Goal: Communication & Community: Participate in discussion

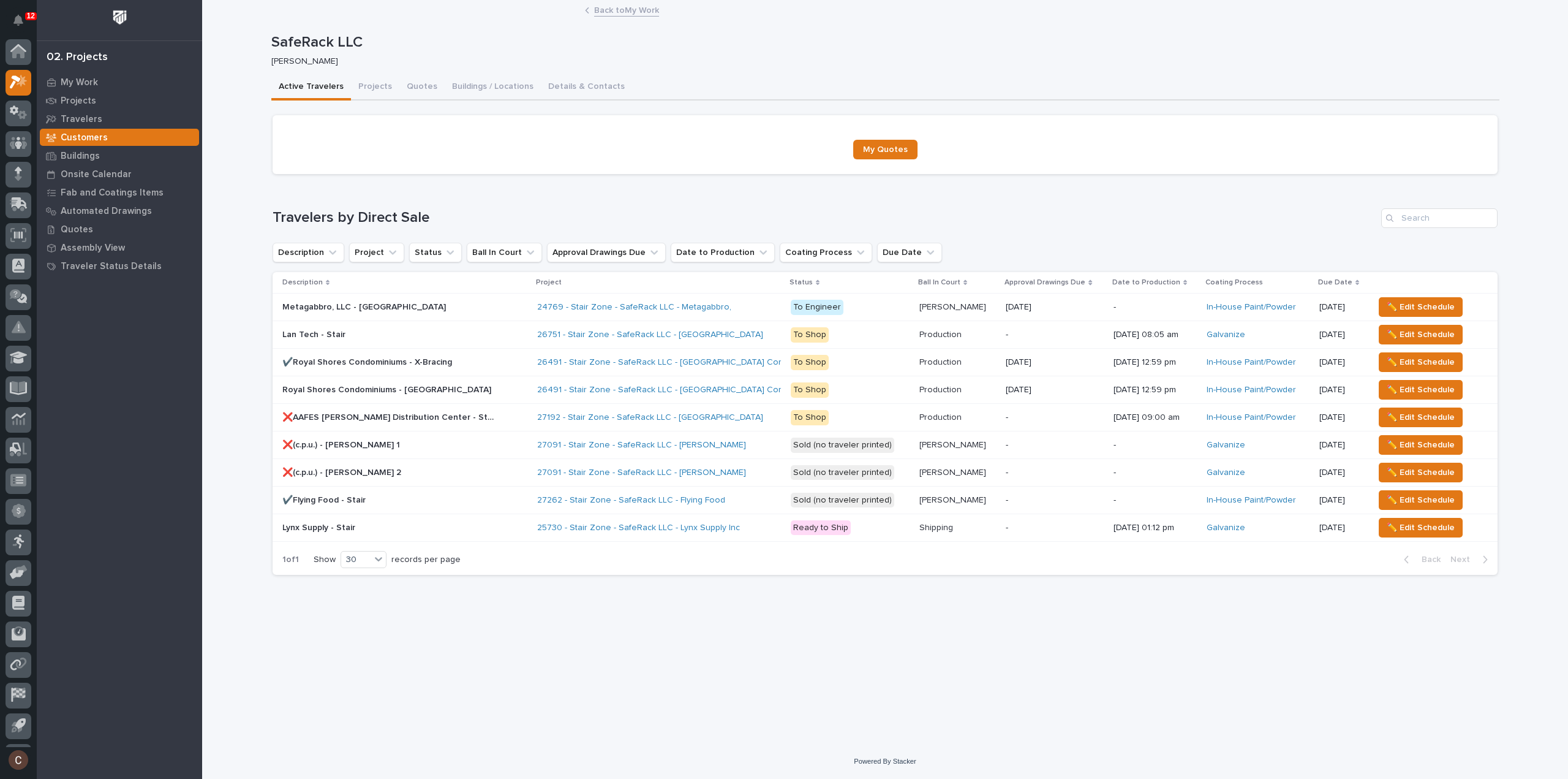
scroll to position [27, 0]
click at [874, 354] on div "To Shop" at bounding box center [850, 361] width 119 height 18
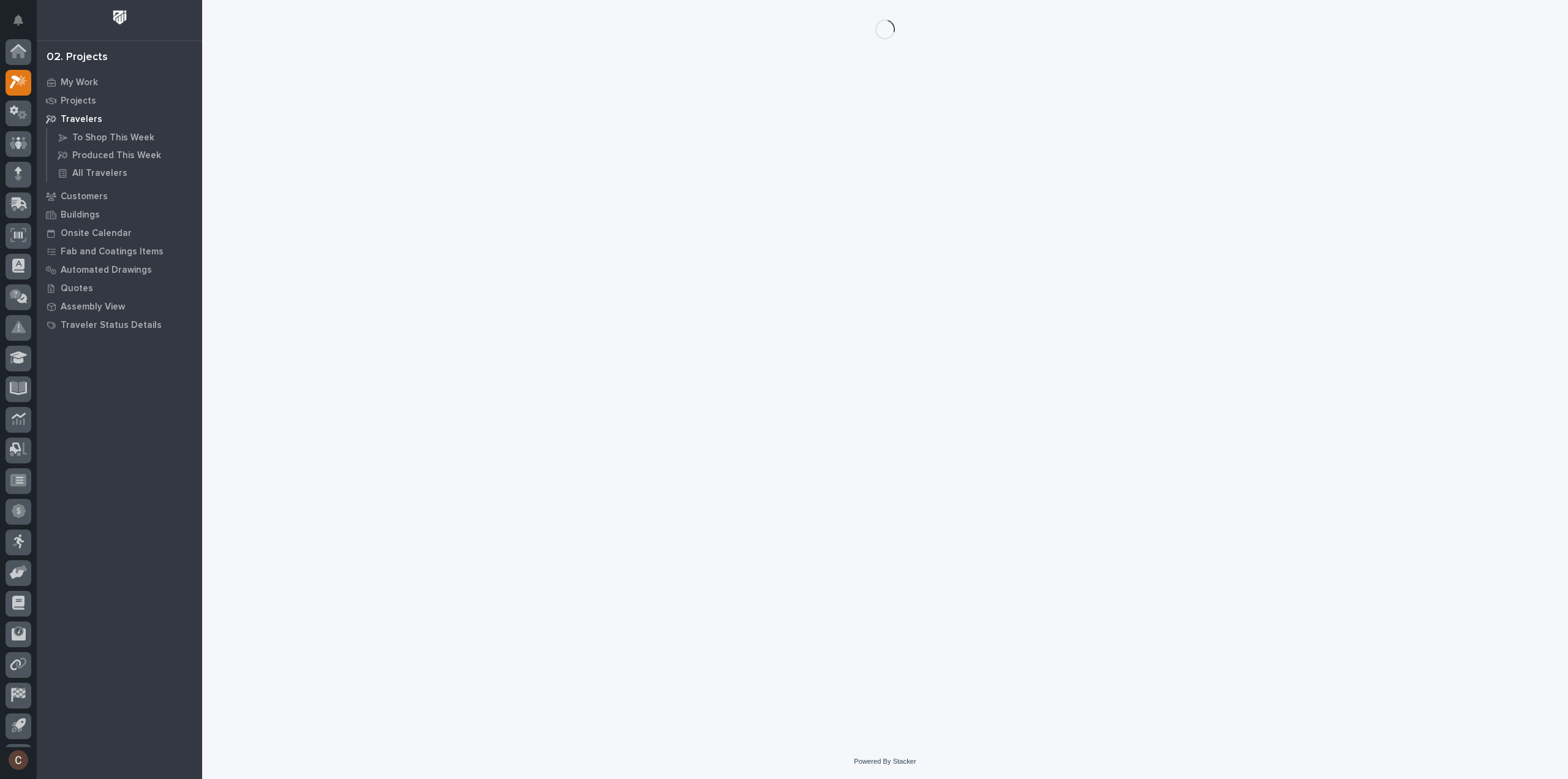
scroll to position [27, 0]
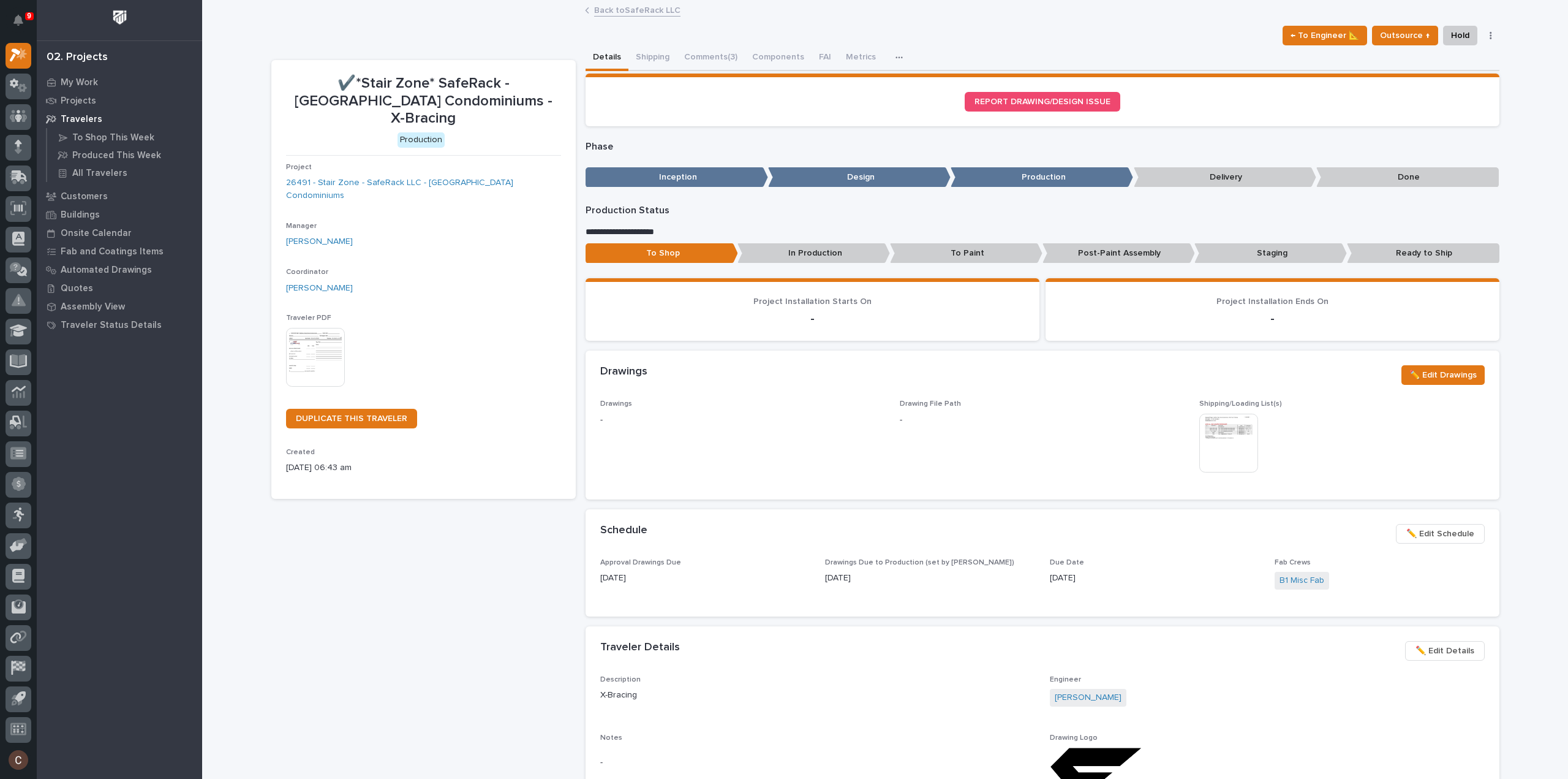
drag, startPoint x: 390, startPoint y: 29, endPoint x: 396, endPoint y: 27, distance: 6.3
click at [390, 29] on div "← To Engineer 📐 Outsource ↑ Hold Cancel Change Traveler Type Regenerate PDF Gen…" at bounding box center [885, 35] width 1228 height 20
click at [715, 53] on button "Comments (3)" at bounding box center [711, 58] width 68 height 26
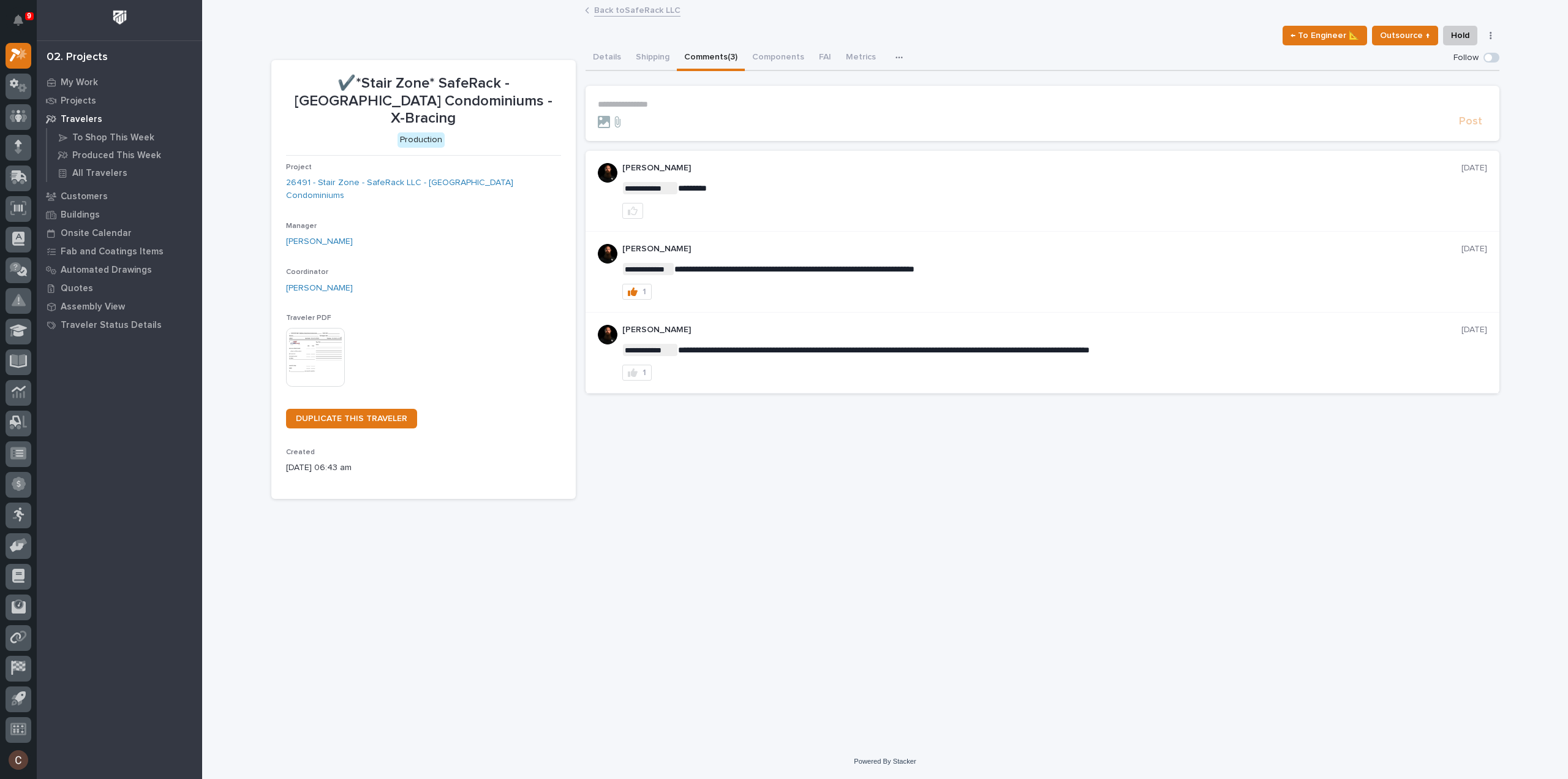
click at [631, 9] on link "Back to SafeRack LLC" at bounding box center [637, 10] width 86 height 14
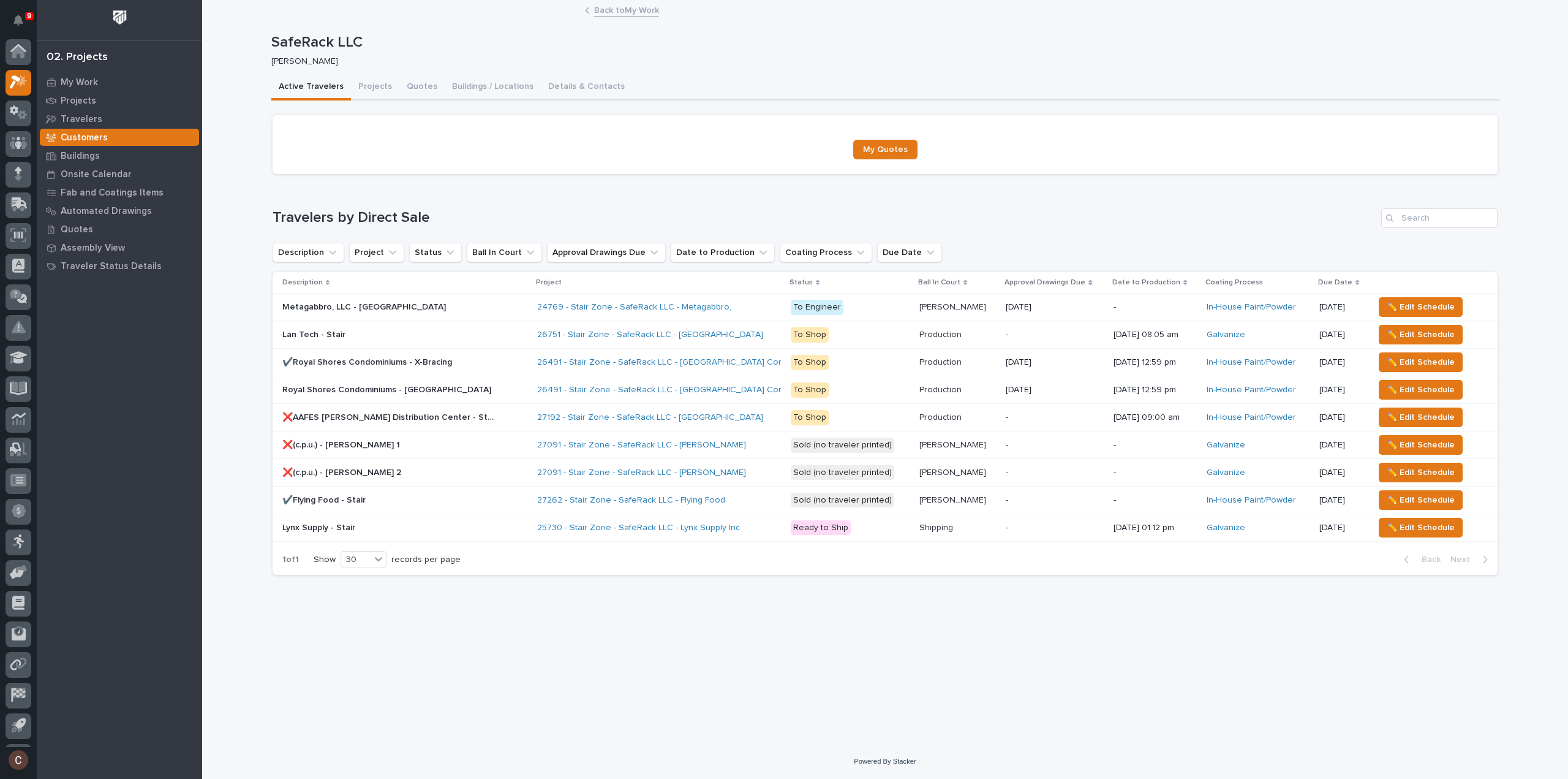
scroll to position [27, 0]
click at [466, 391] on p at bounding box center [390, 390] width 214 height 10
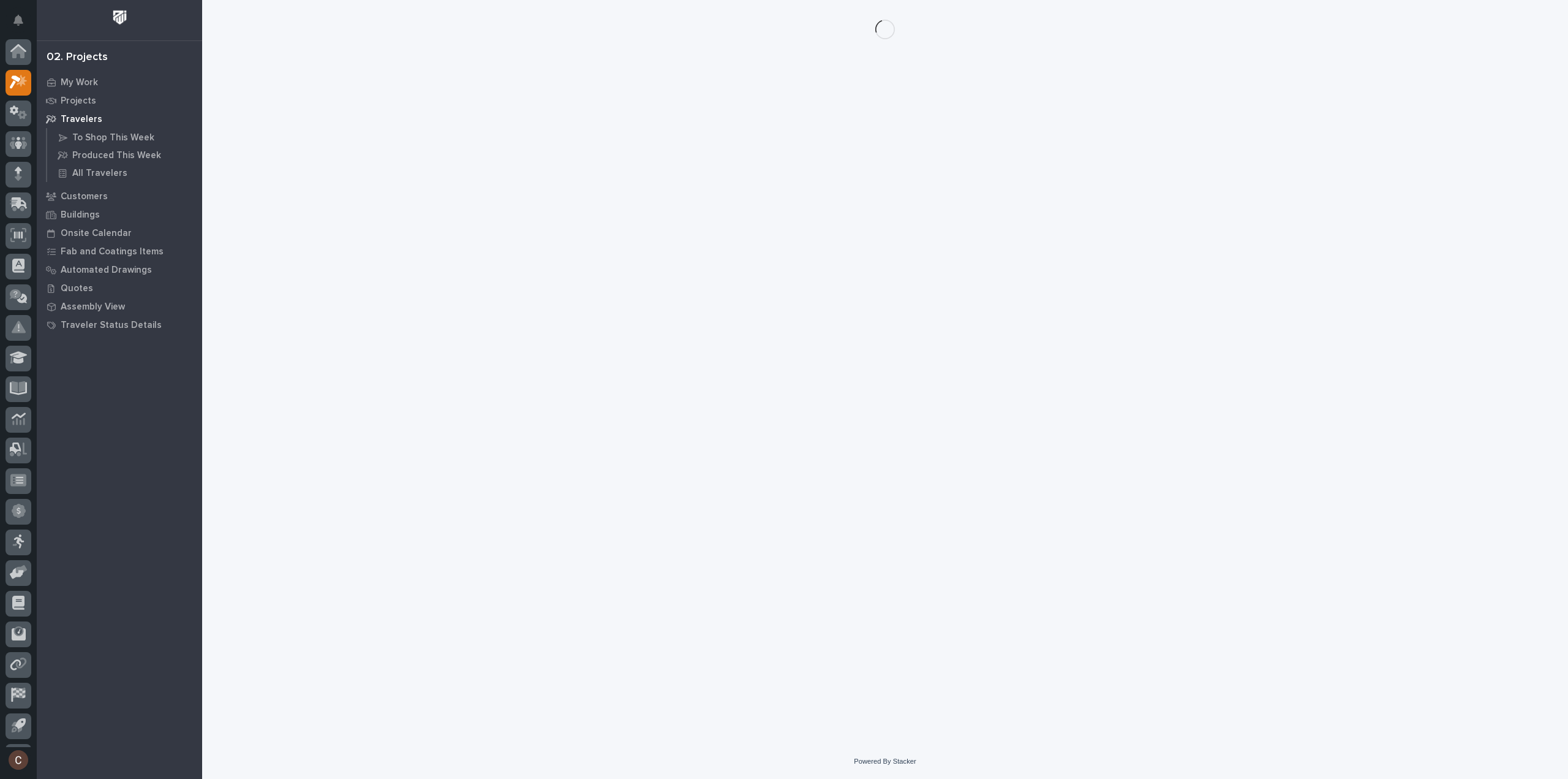
scroll to position [27, 0]
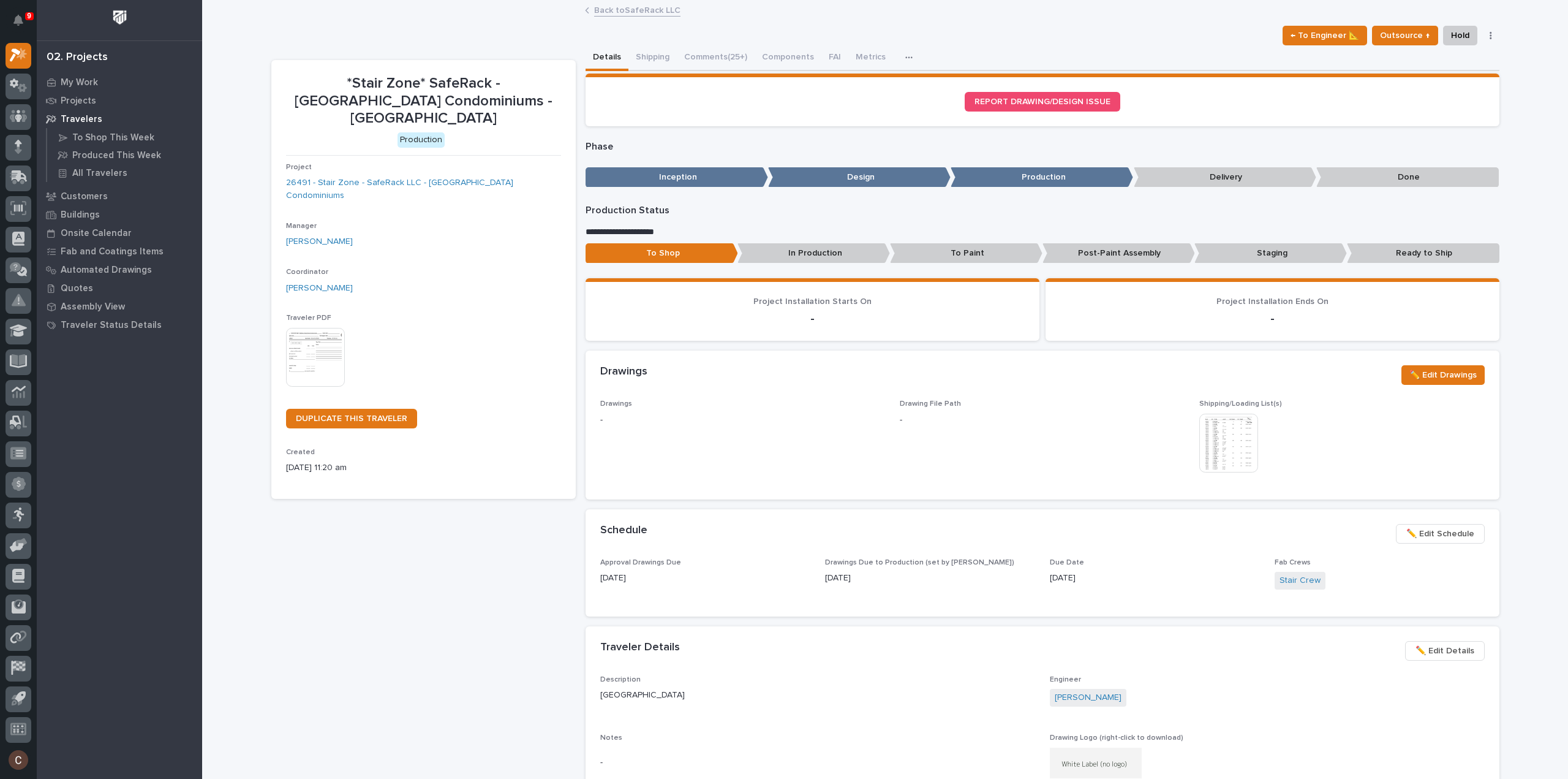
click at [1235, 444] on img at bounding box center [1229, 443] width 59 height 59
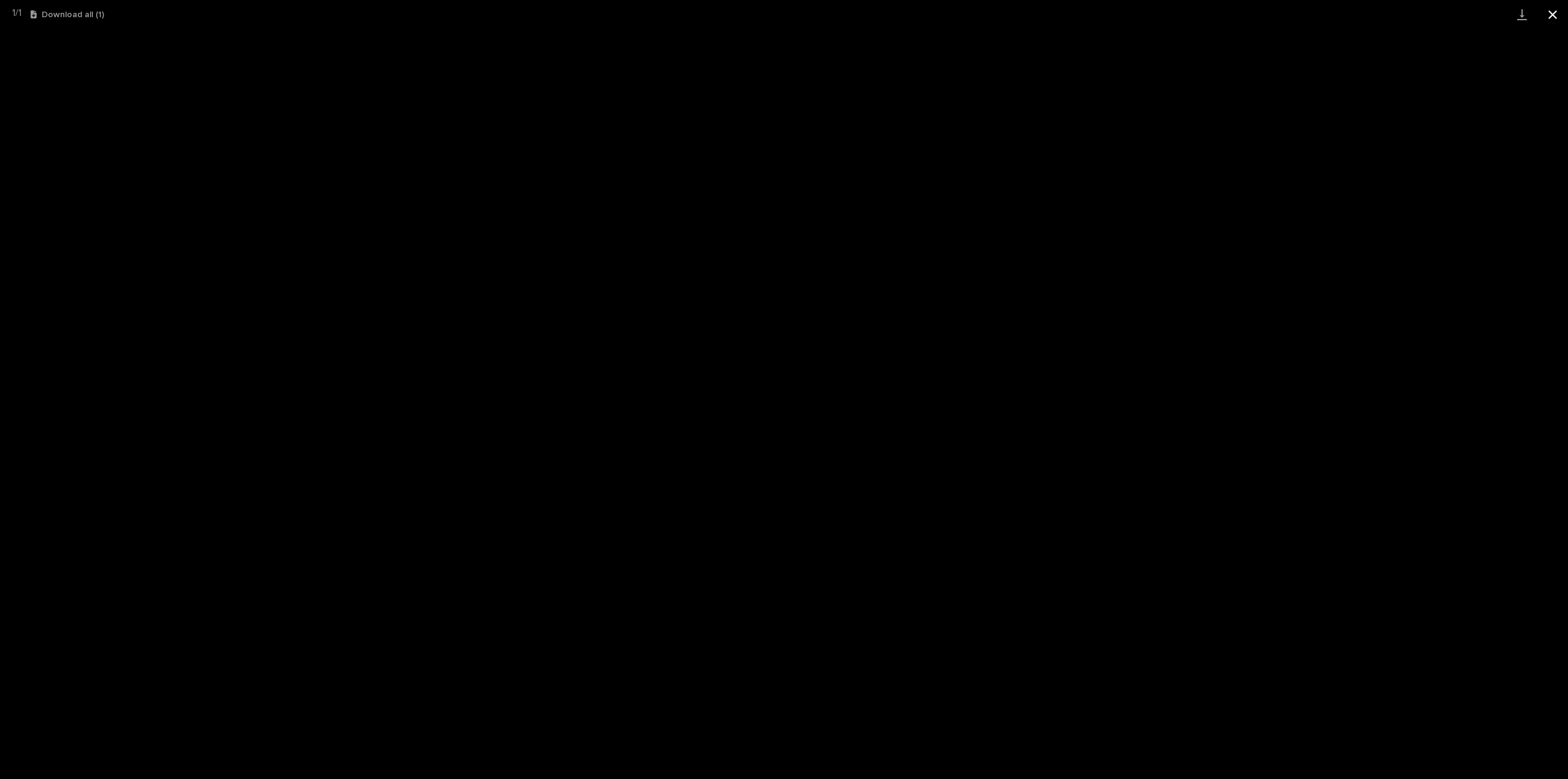
click at [1556, 16] on button "Close gallery" at bounding box center [1552, 14] width 31 height 29
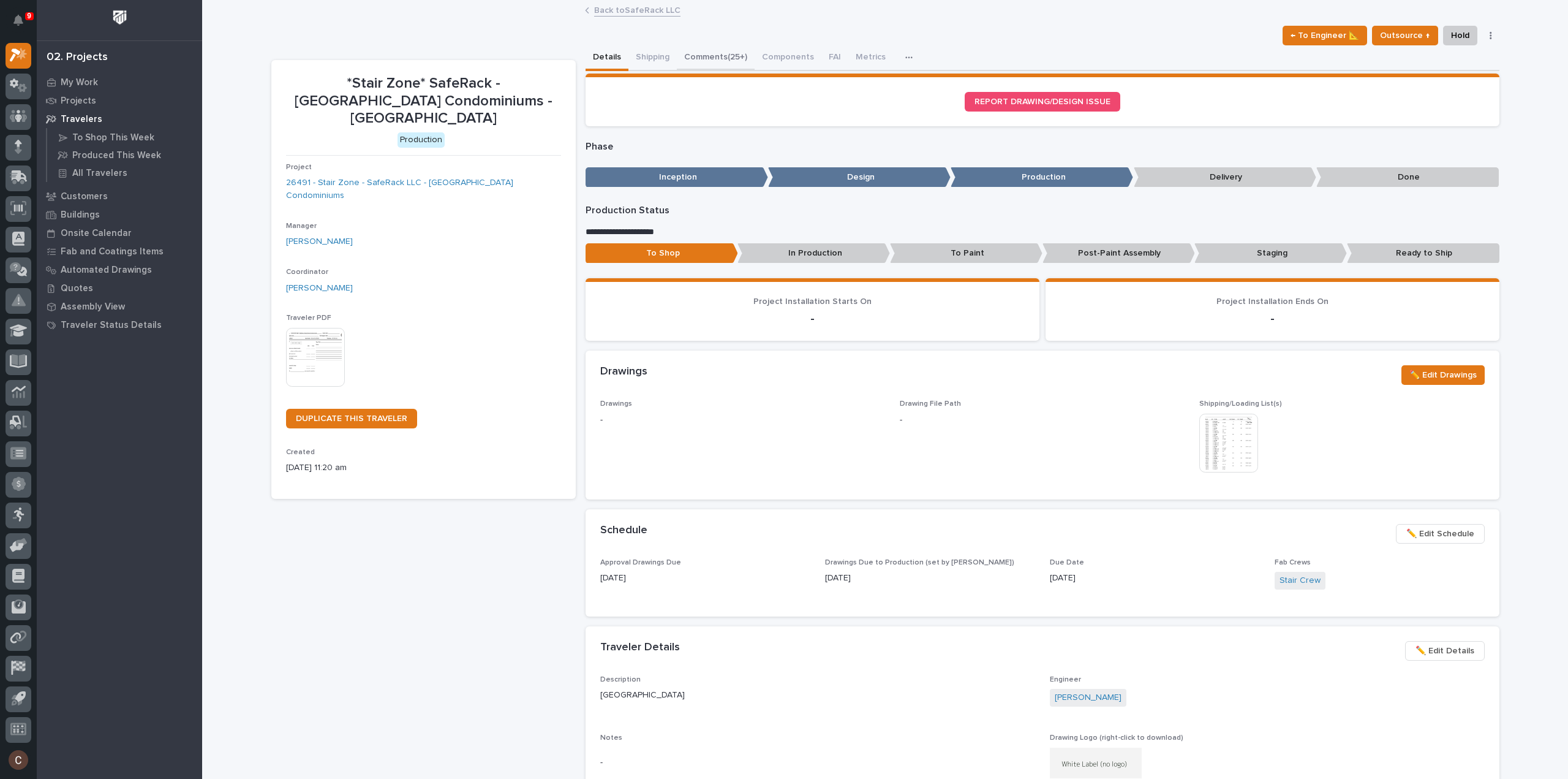
click at [708, 58] on button "Comments (25+)" at bounding box center [715, 58] width 78 height 26
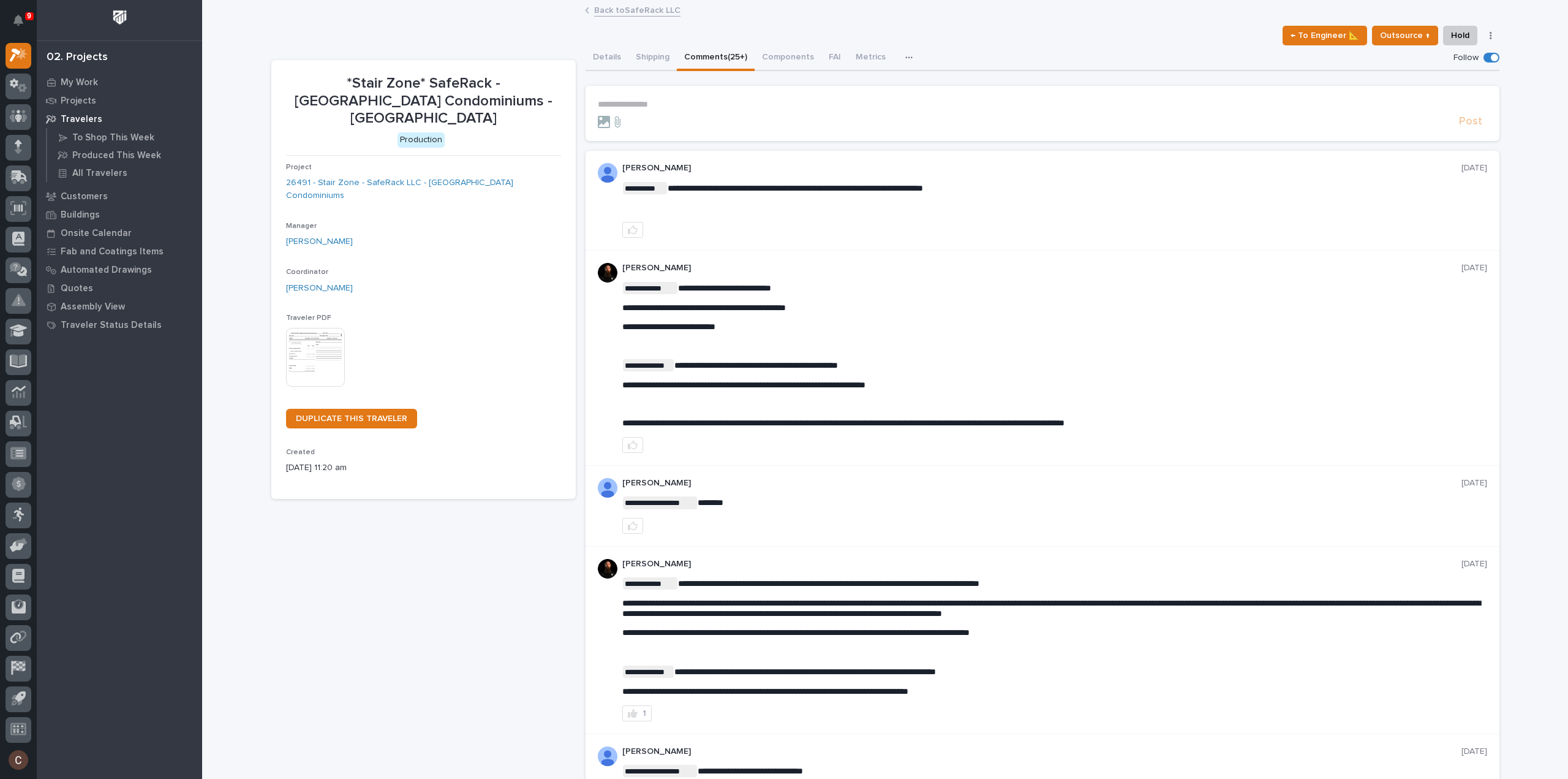
click at [705, 104] on p "**********" at bounding box center [1043, 104] width 889 height 10
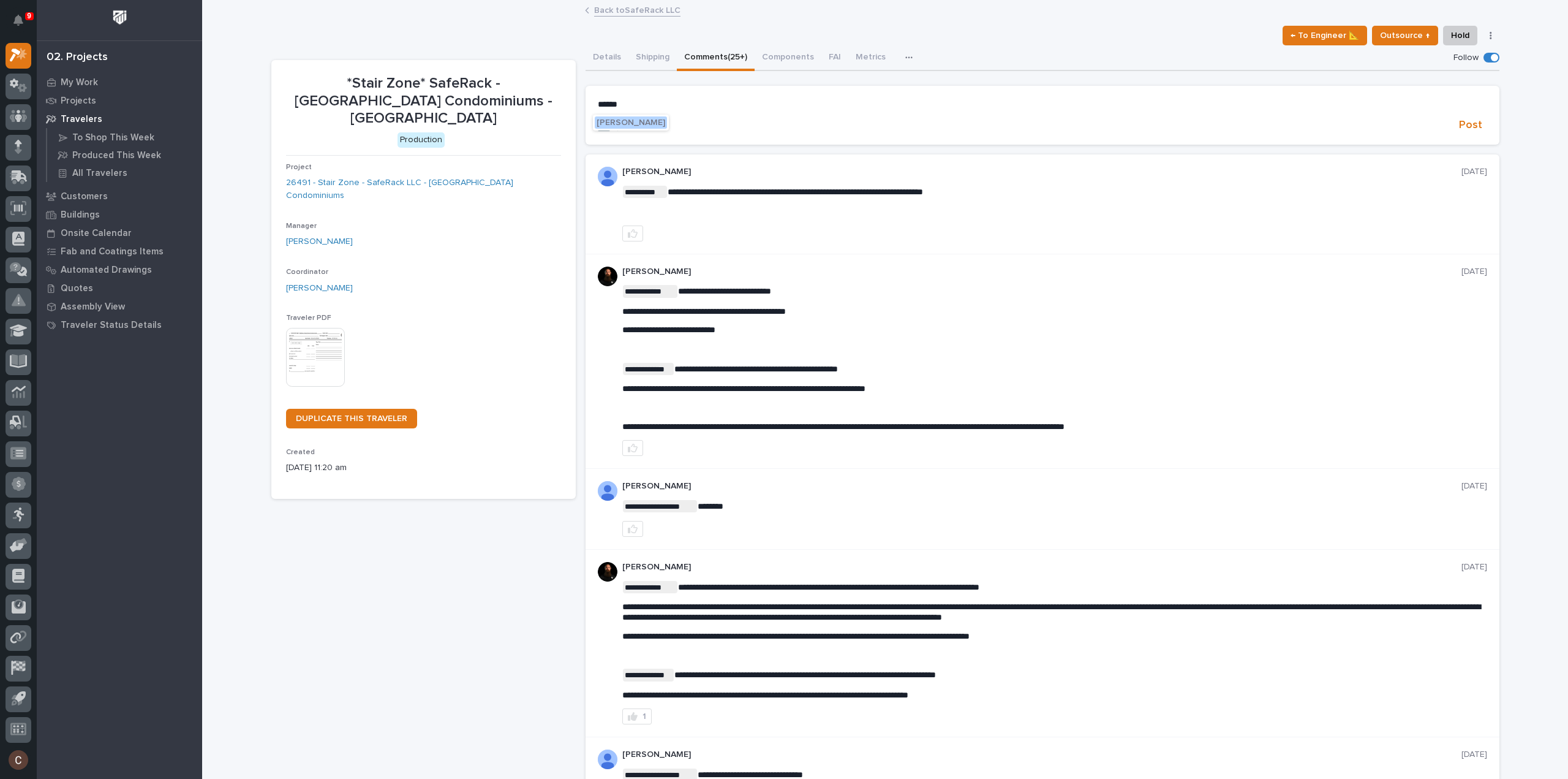
click at [656, 123] on span "[PERSON_NAME]" at bounding box center [631, 122] width 69 height 9
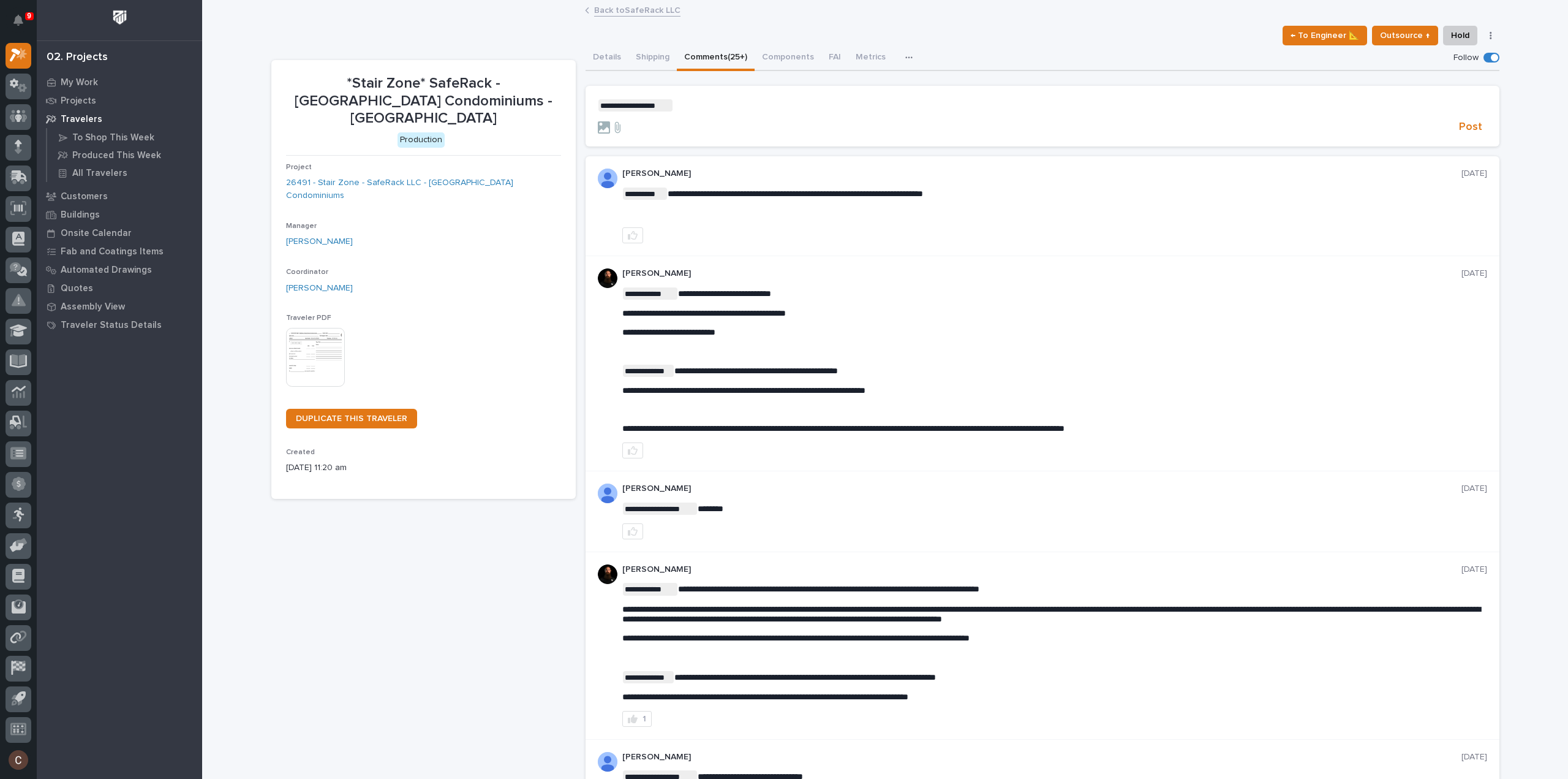
click at [717, 105] on p "**********" at bounding box center [1043, 105] width 889 height 12
click at [1445, 124] on div at bounding box center [1026, 128] width 856 height 12
click at [1454, 127] on button "Post" at bounding box center [1470, 127] width 33 height 14
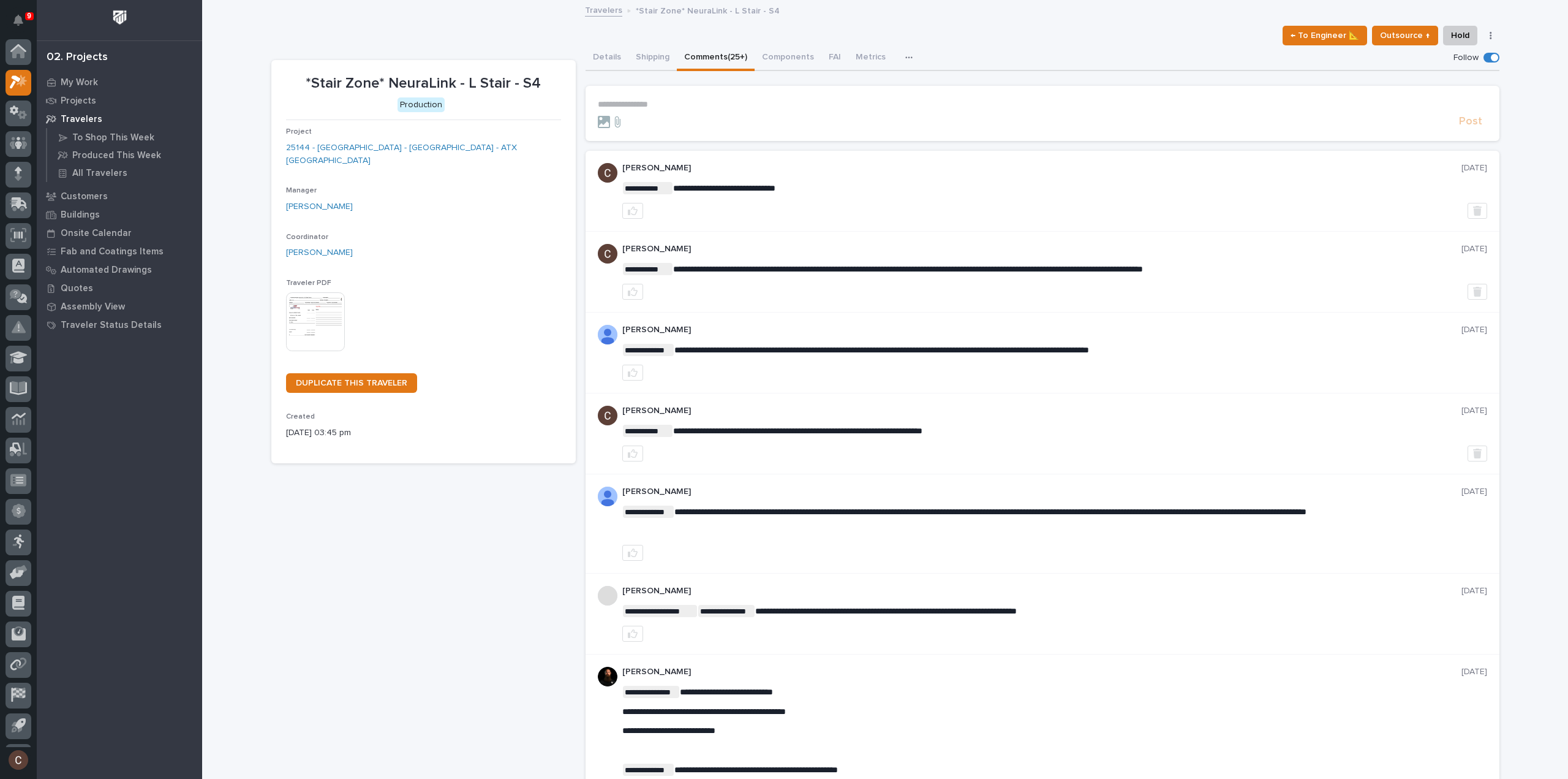
scroll to position [27, 0]
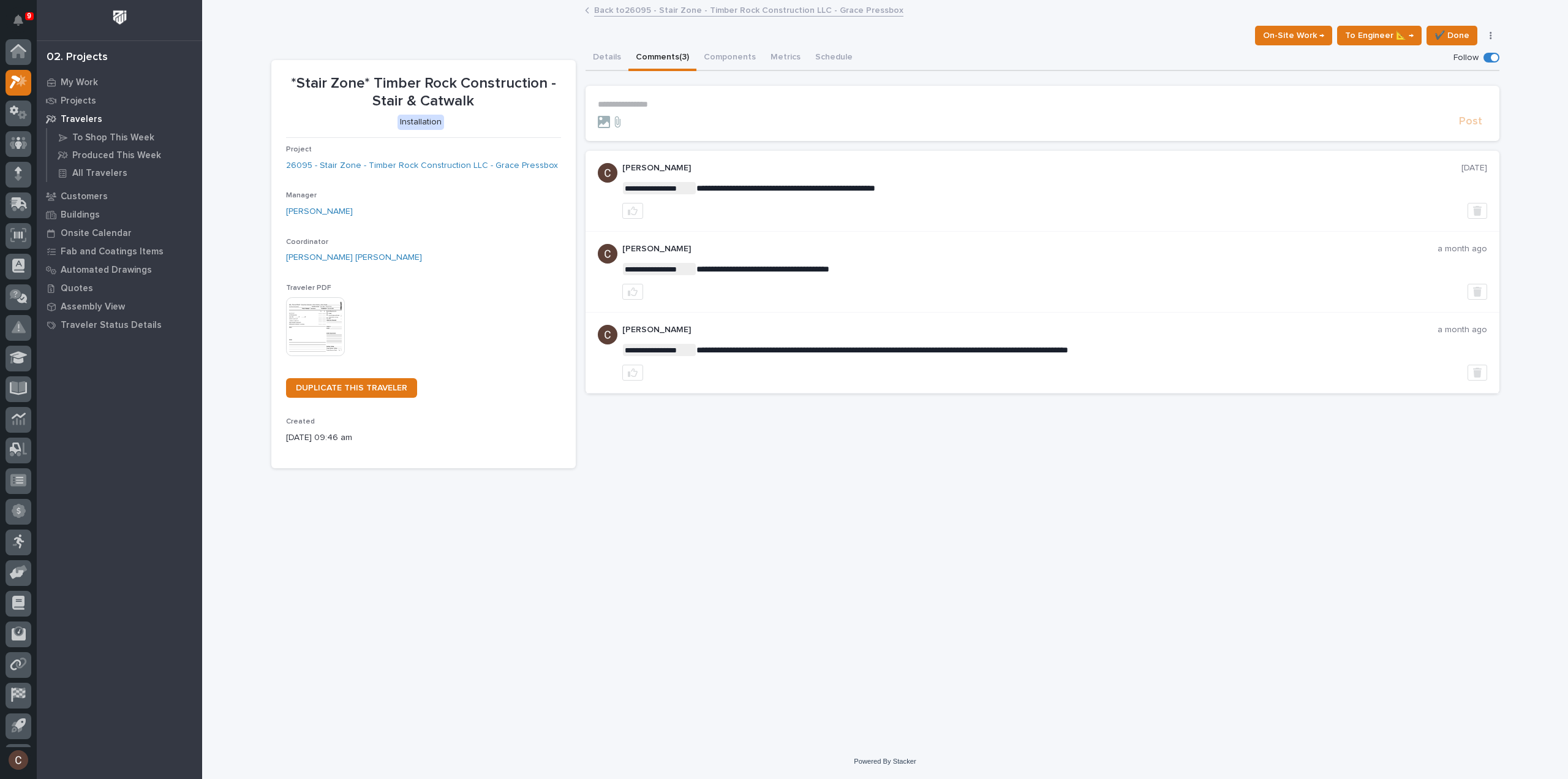
scroll to position [27, 0]
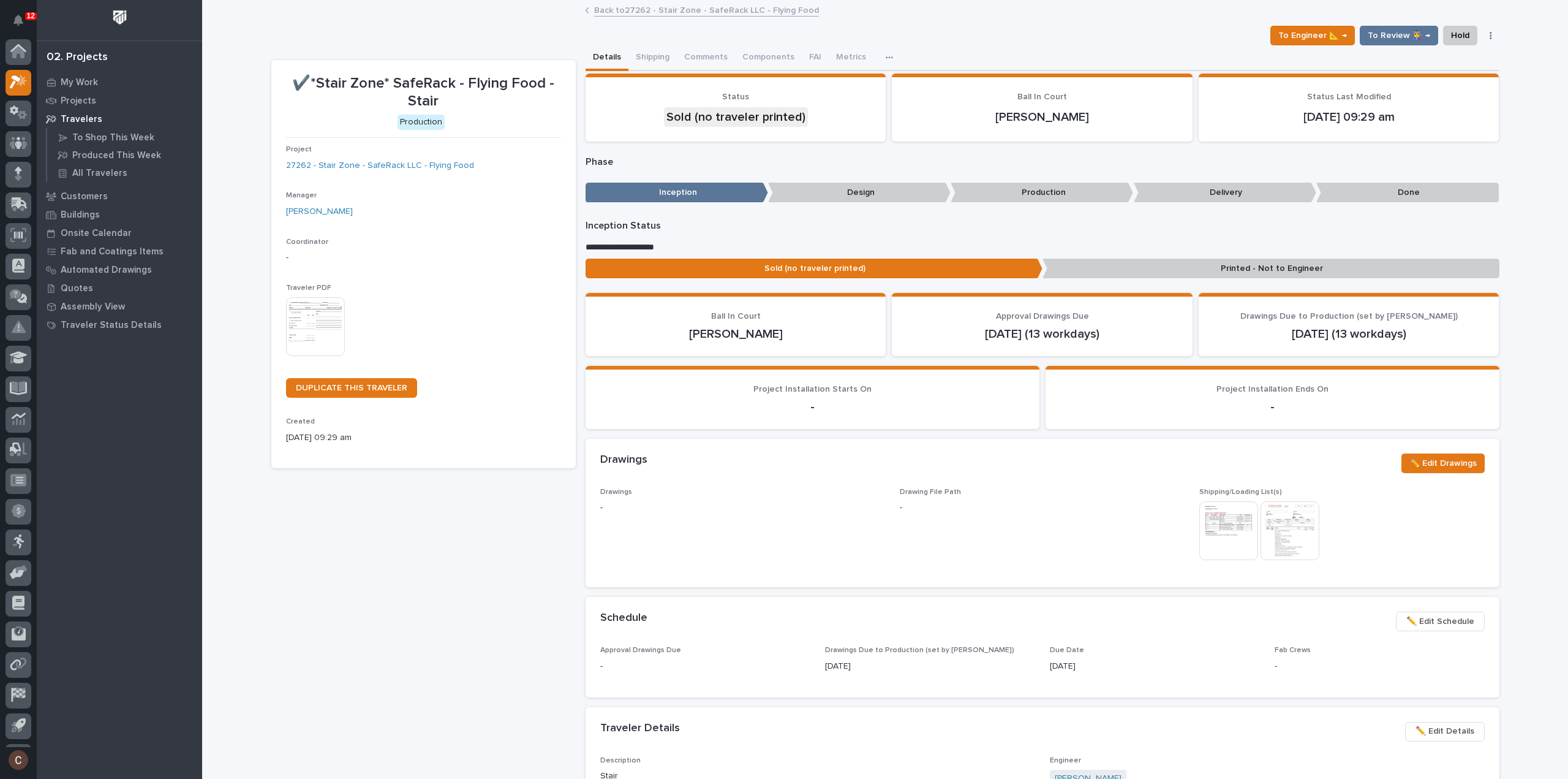
scroll to position [27, 0]
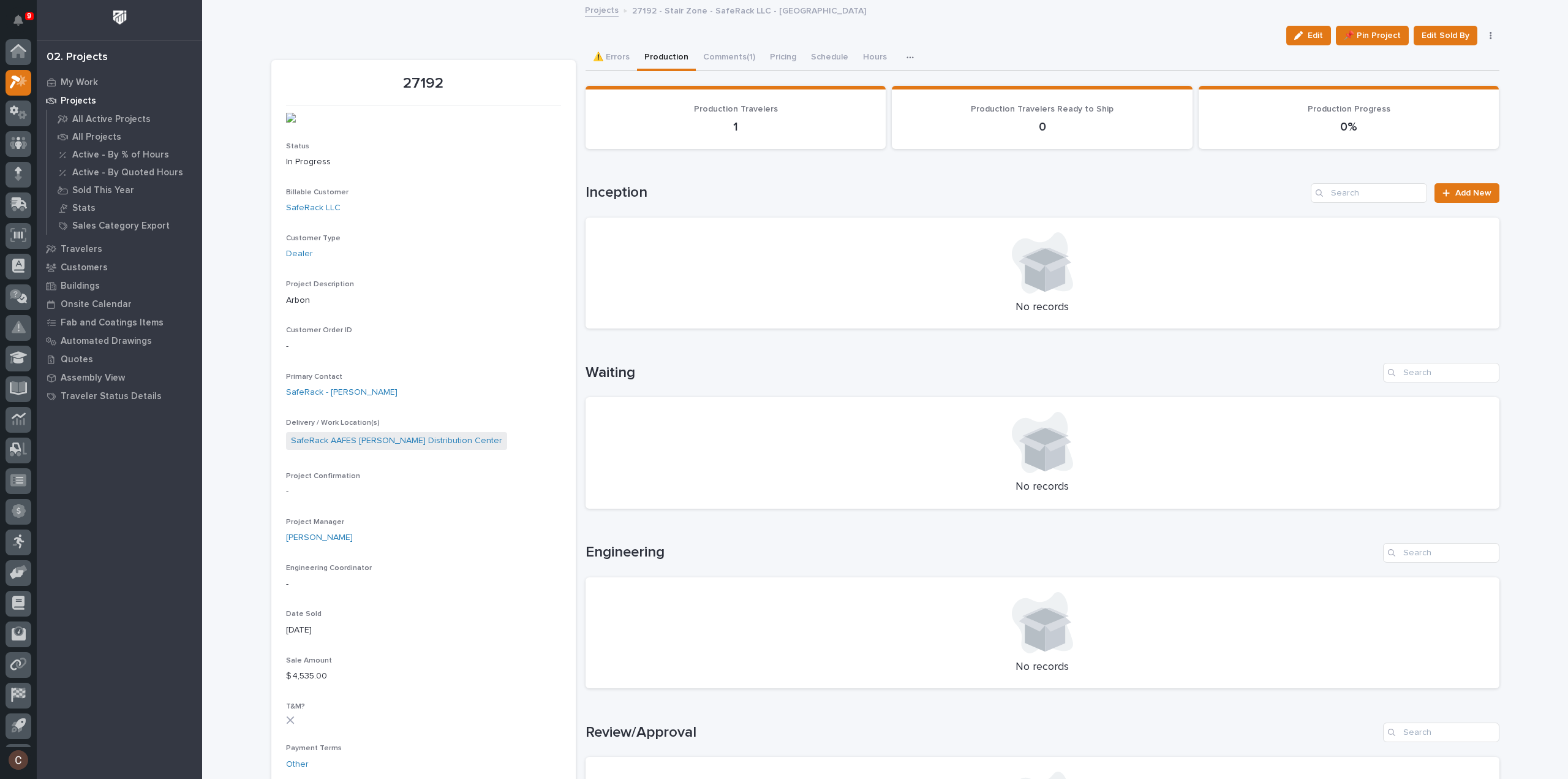
scroll to position [27, 0]
click at [618, 58] on button "⚠️ Errors" at bounding box center [612, 58] width 52 height 26
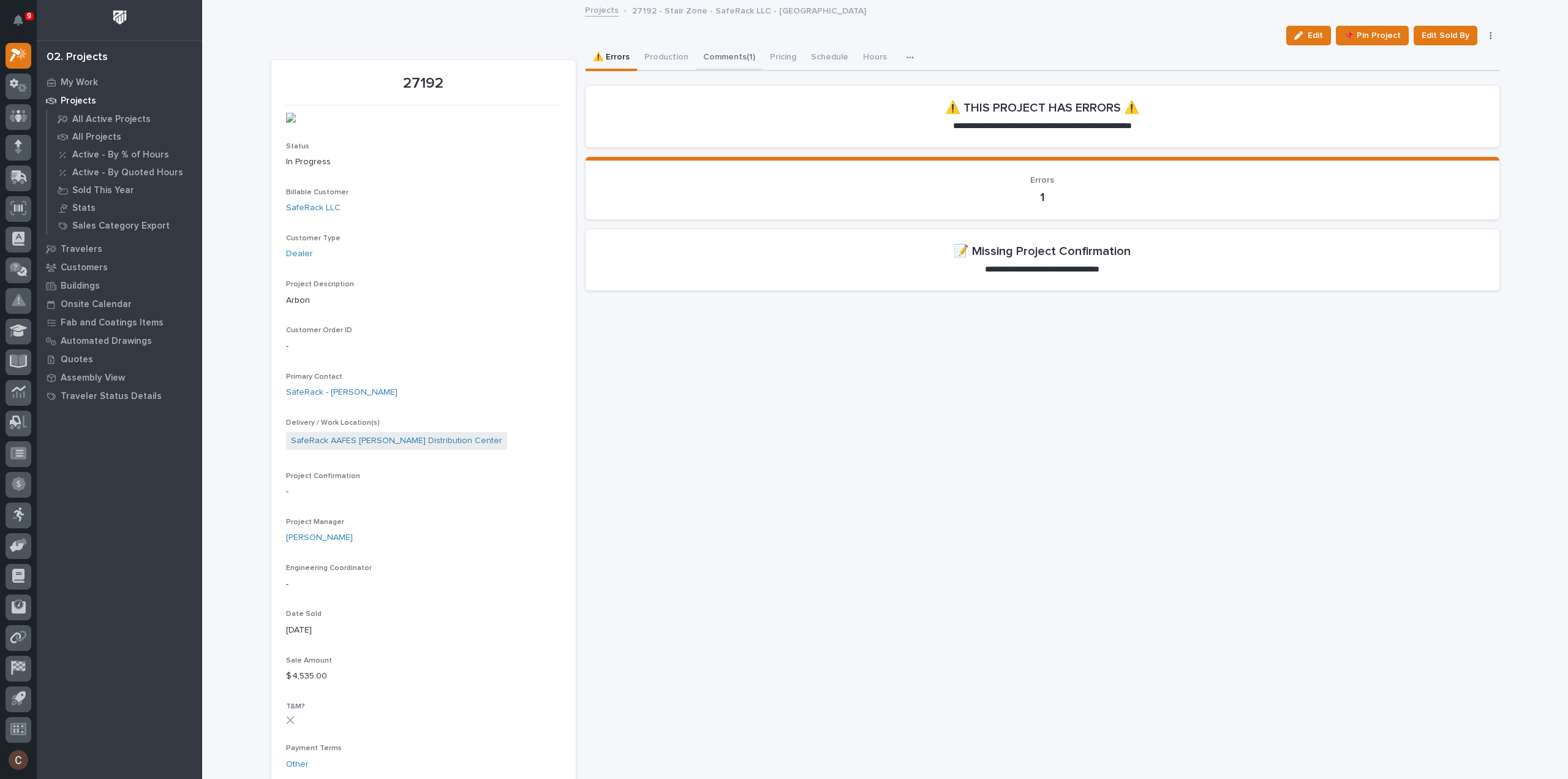
click at [743, 55] on button "Comments (1)" at bounding box center [729, 58] width 67 height 26
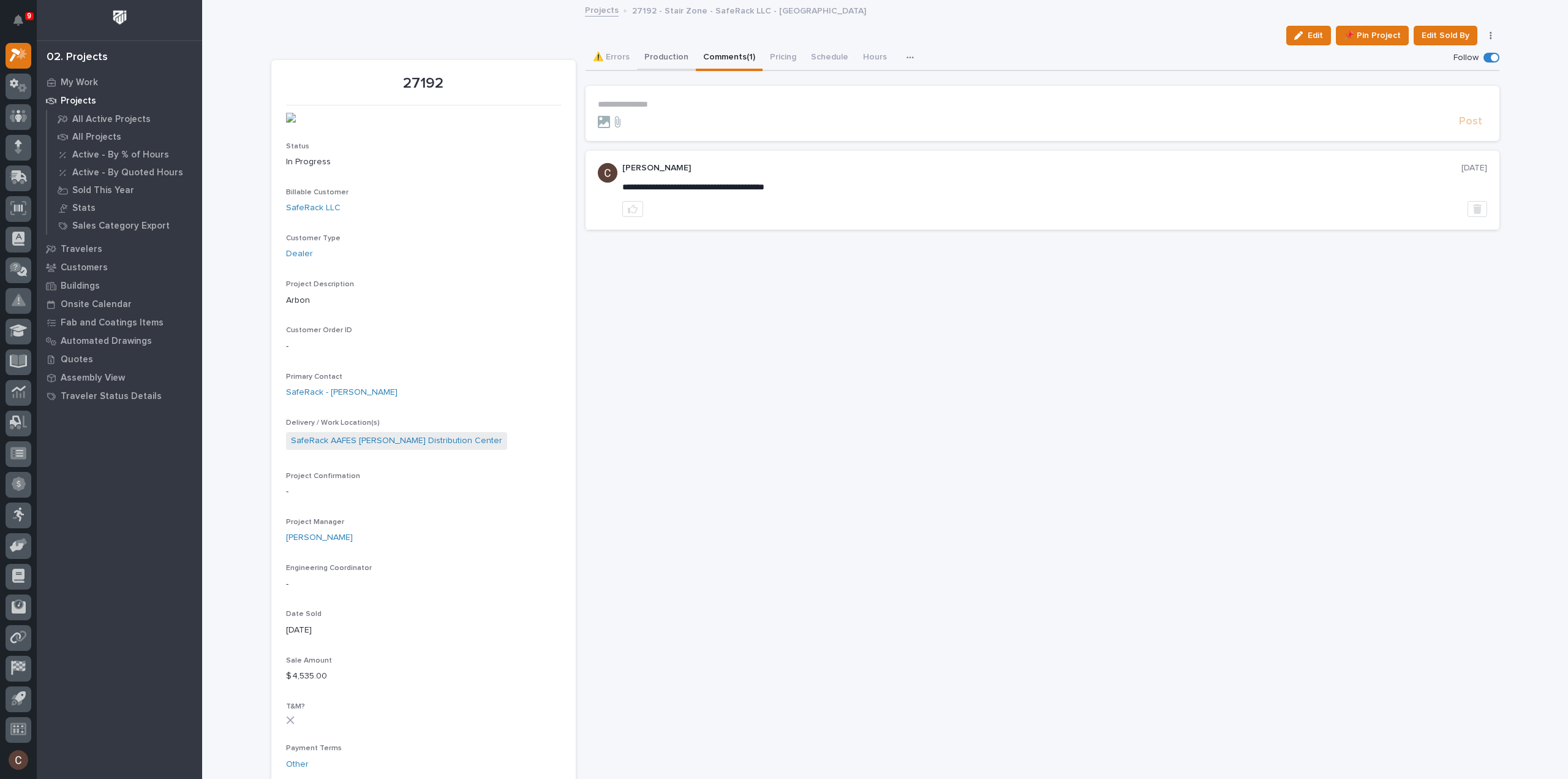
click at [670, 57] on button "Production" at bounding box center [666, 58] width 59 height 26
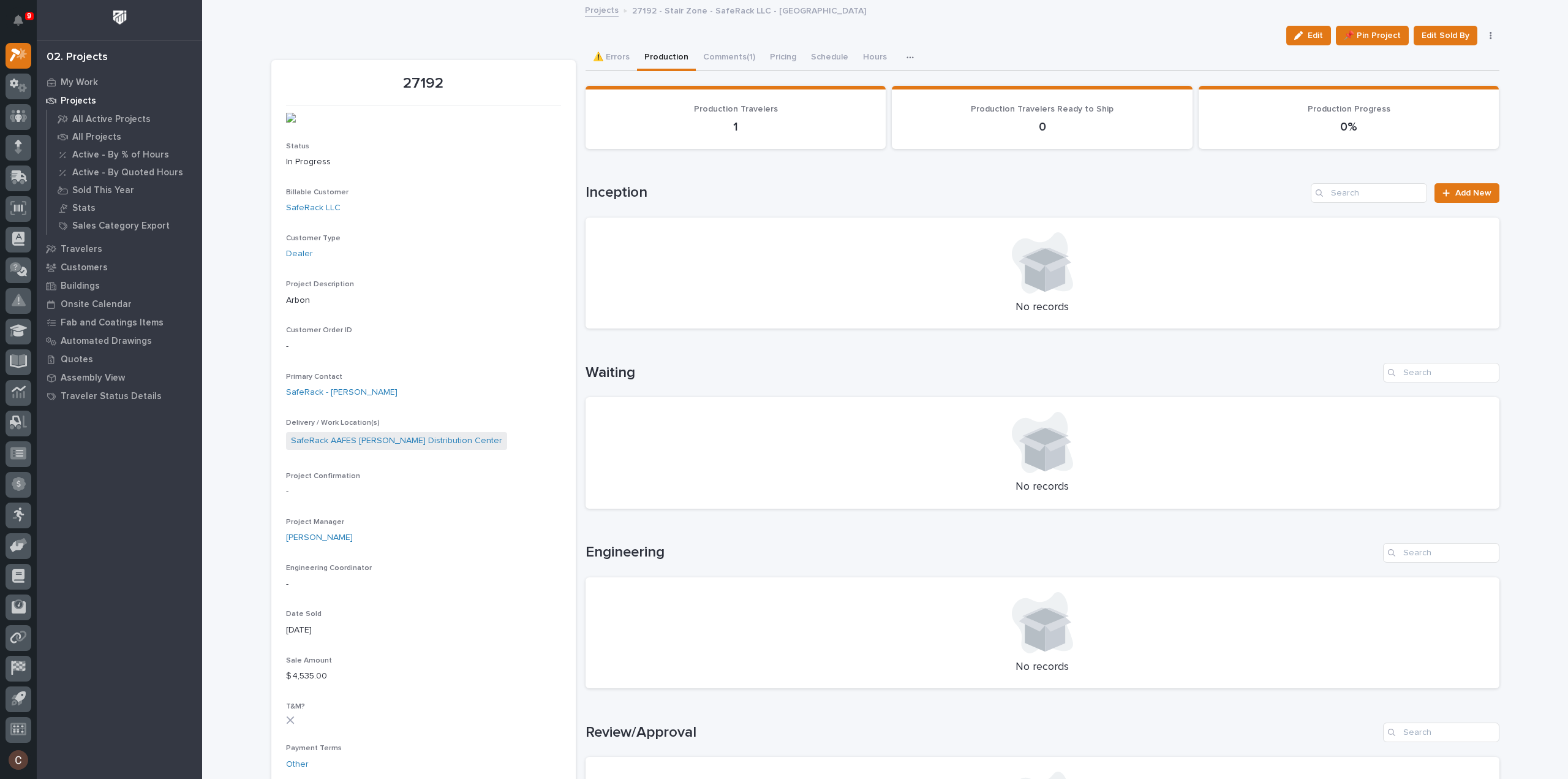
click at [78, 105] on p "Projects" at bounding box center [78, 101] width 35 height 11
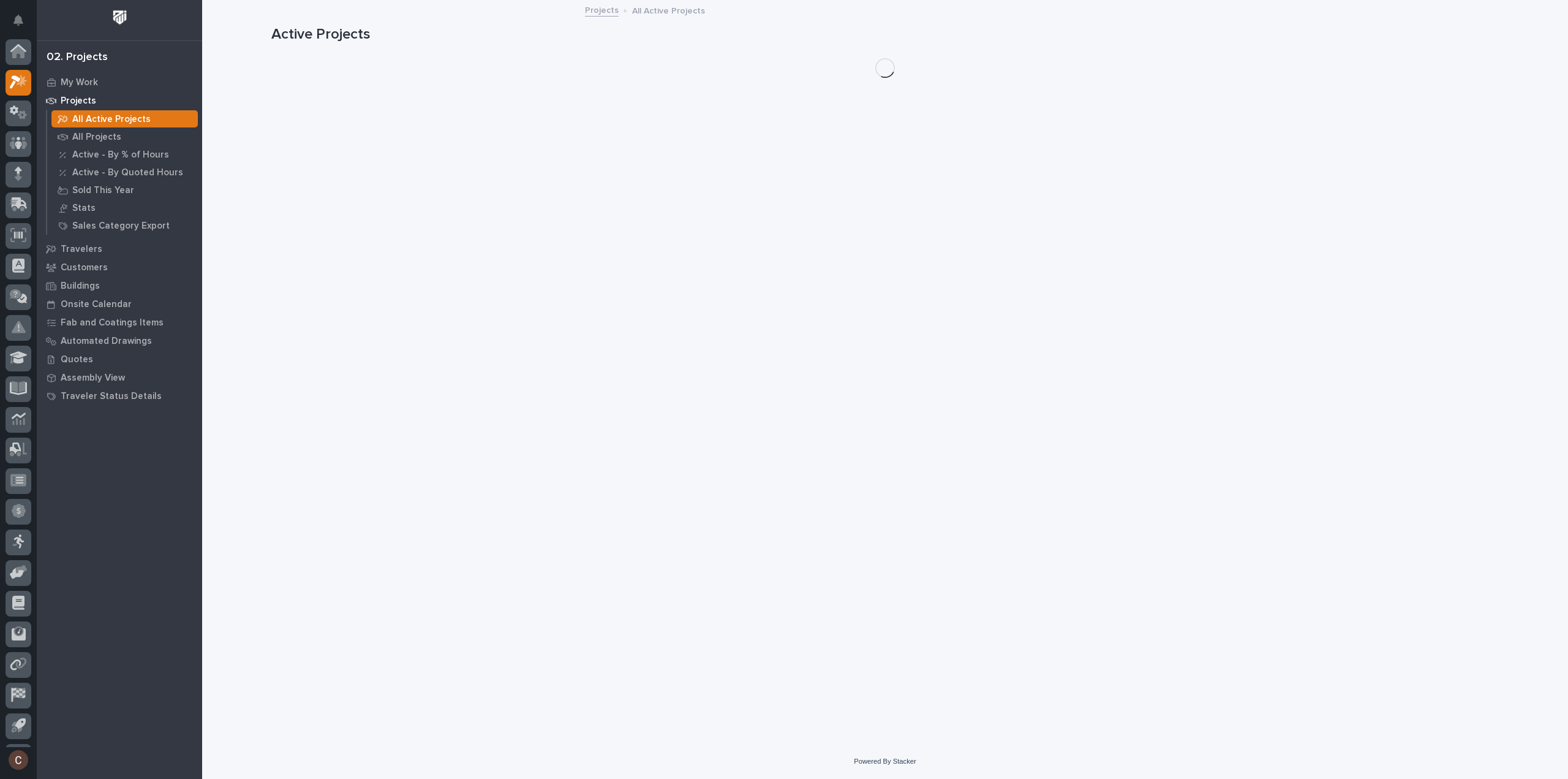
scroll to position [27, 0]
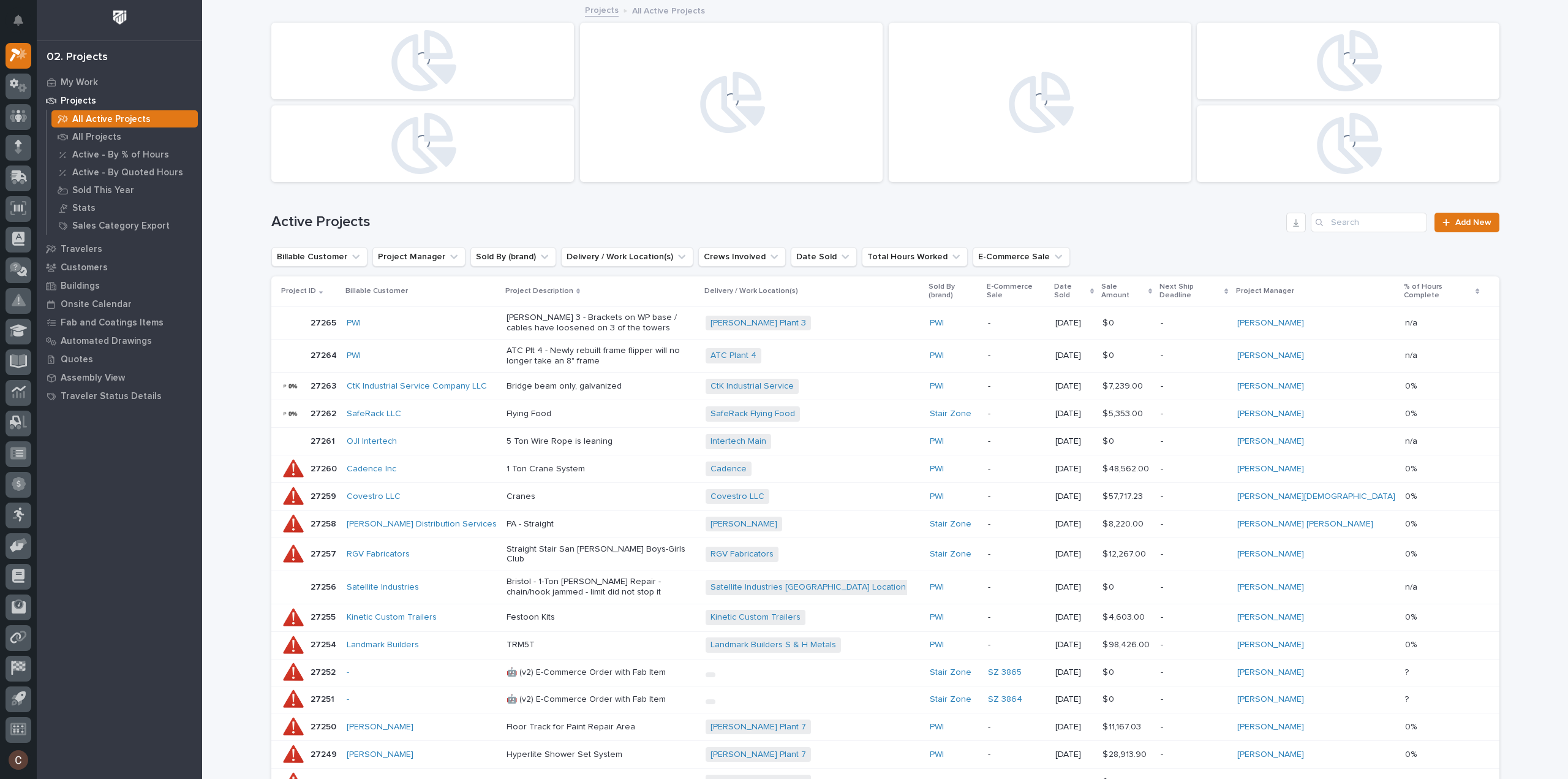
click at [83, 96] on p "Projects" at bounding box center [78, 101] width 35 height 11
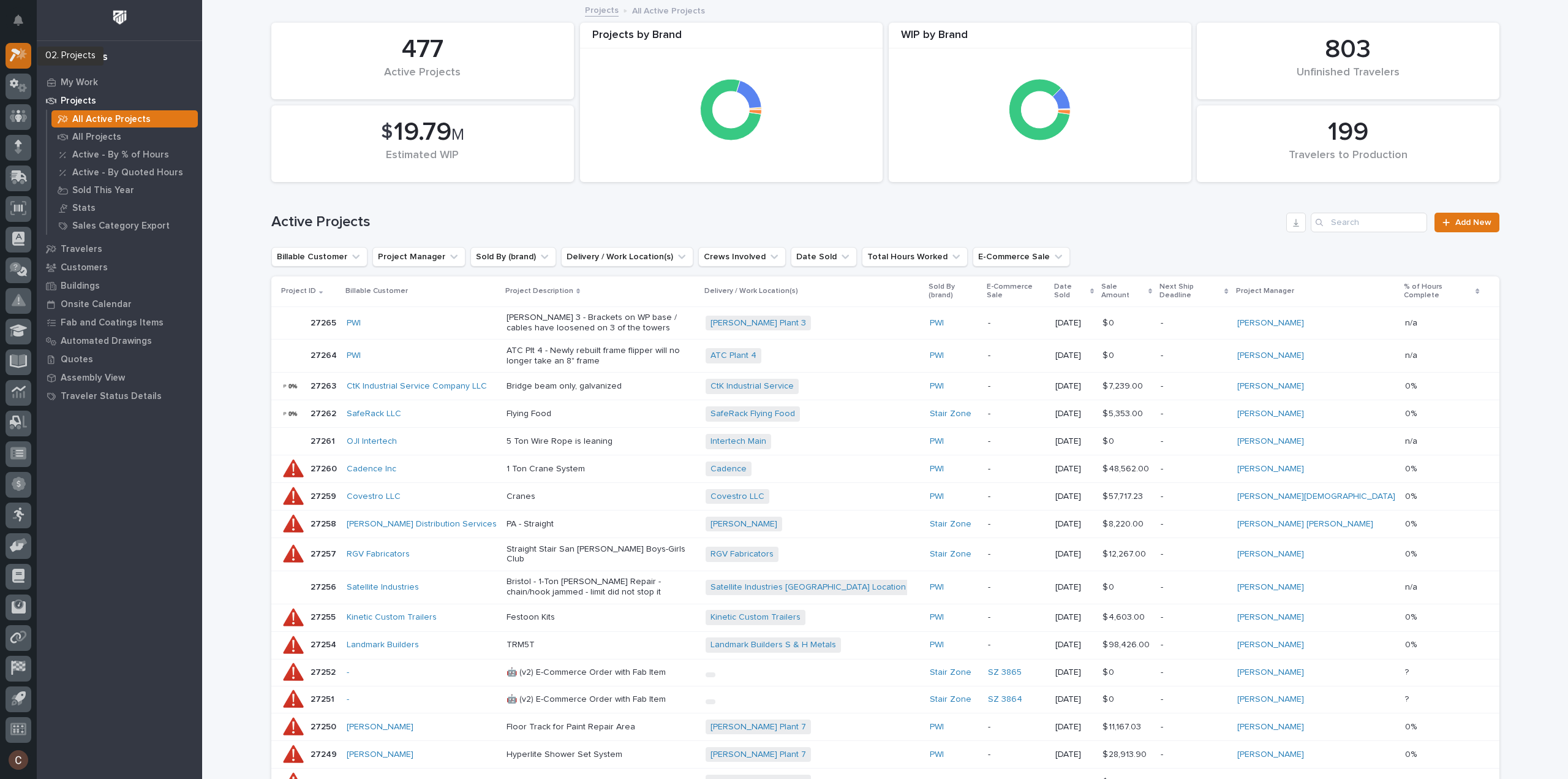
click at [20, 58] on icon at bounding box center [18, 54] width 18 height 14
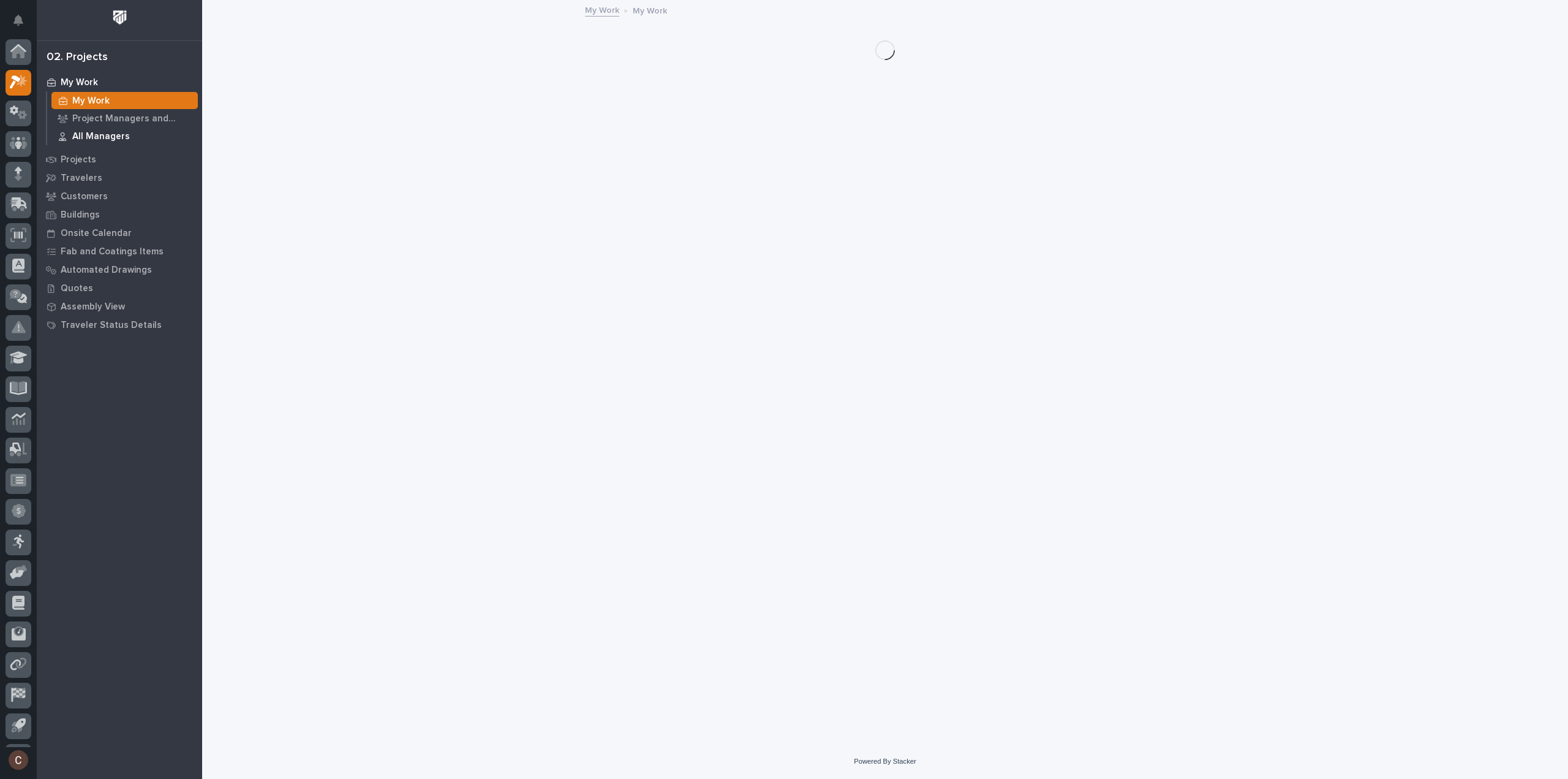
scroll to position [27, 0]
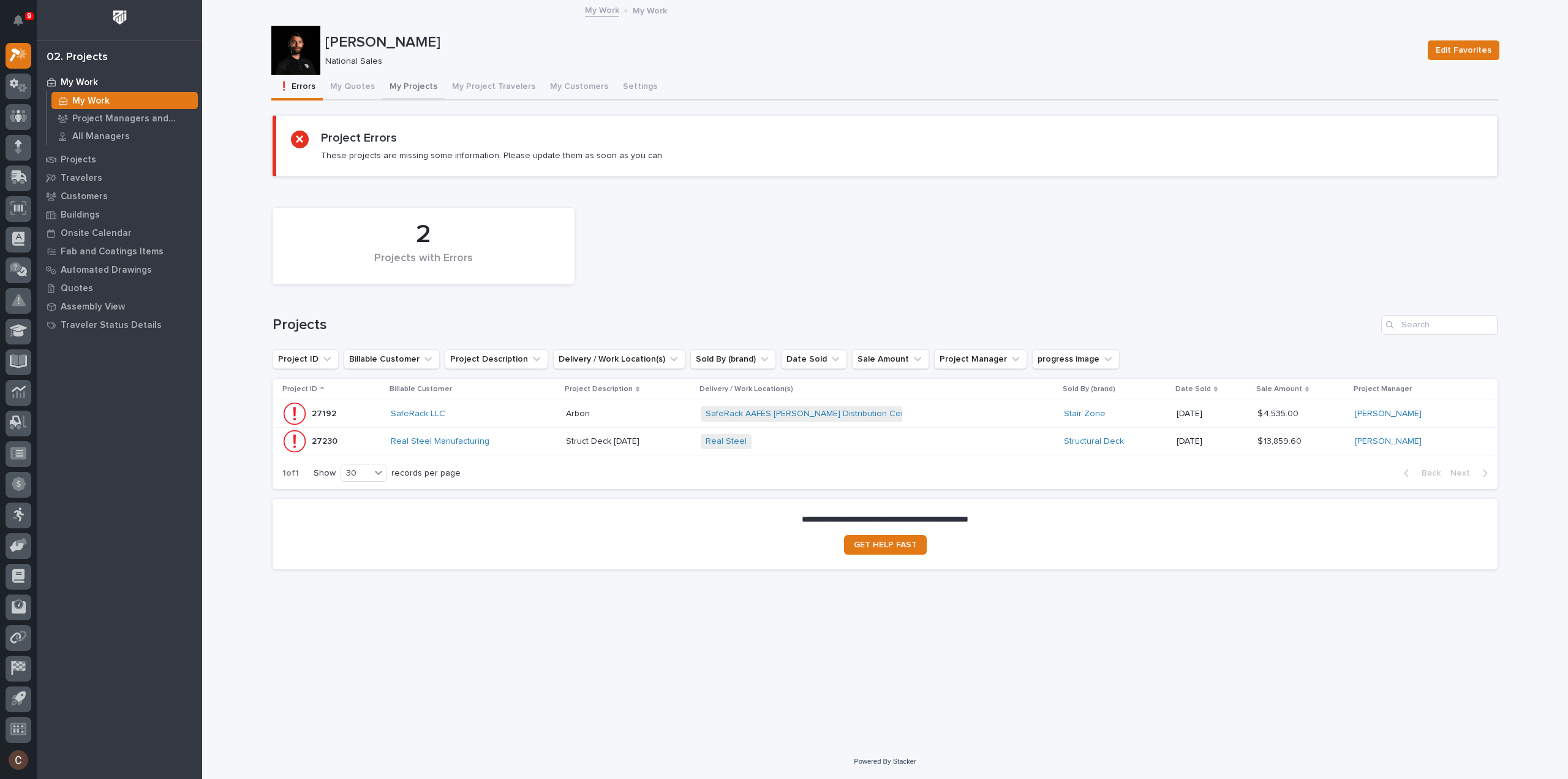
click at [398, 94] on button "My Projects" at bounding box center [413, 88] width 62 height 26
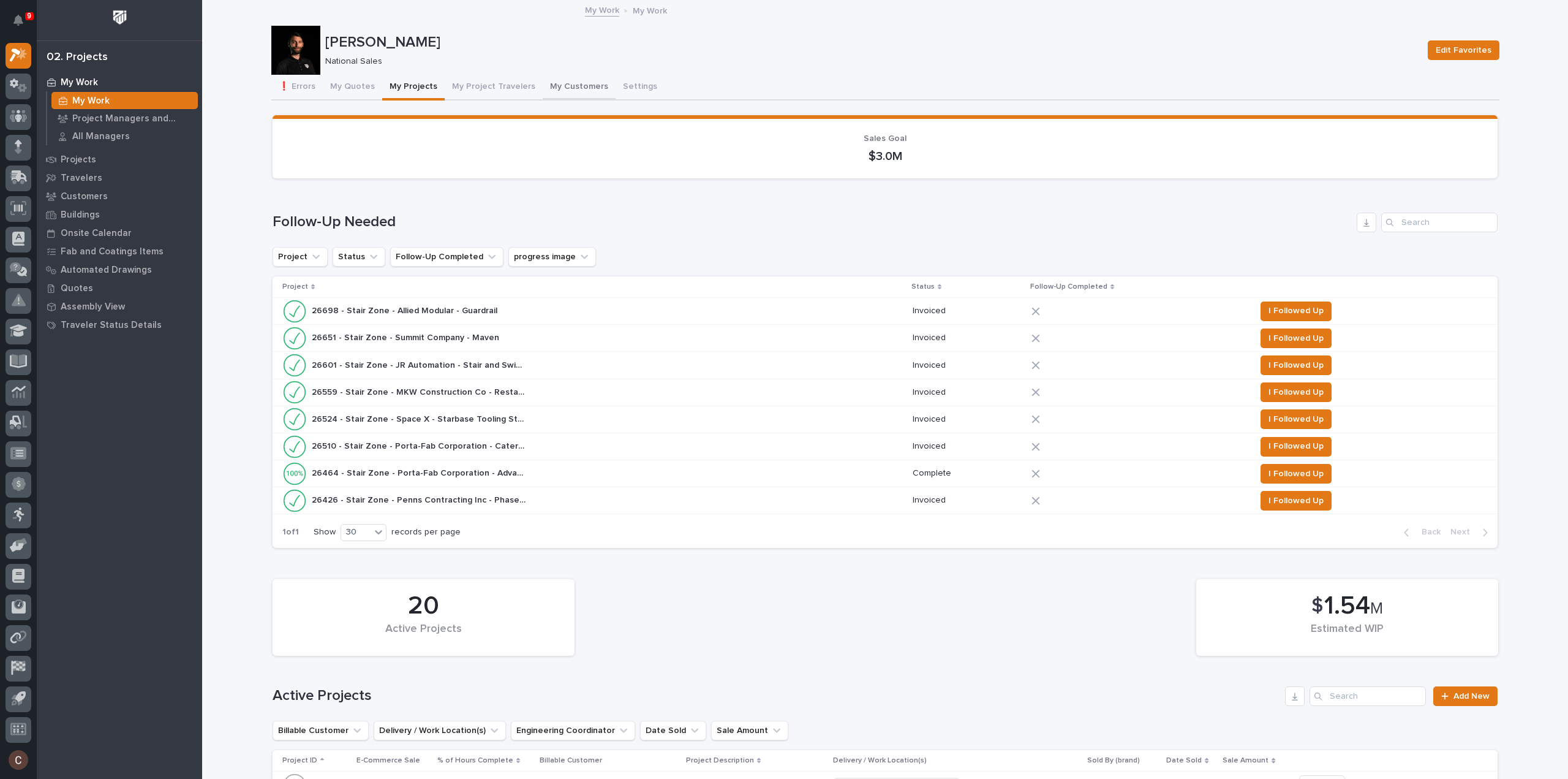
click at [545, 92] on button "My Customers" at bounding box center [578, 88] width 73 height 26
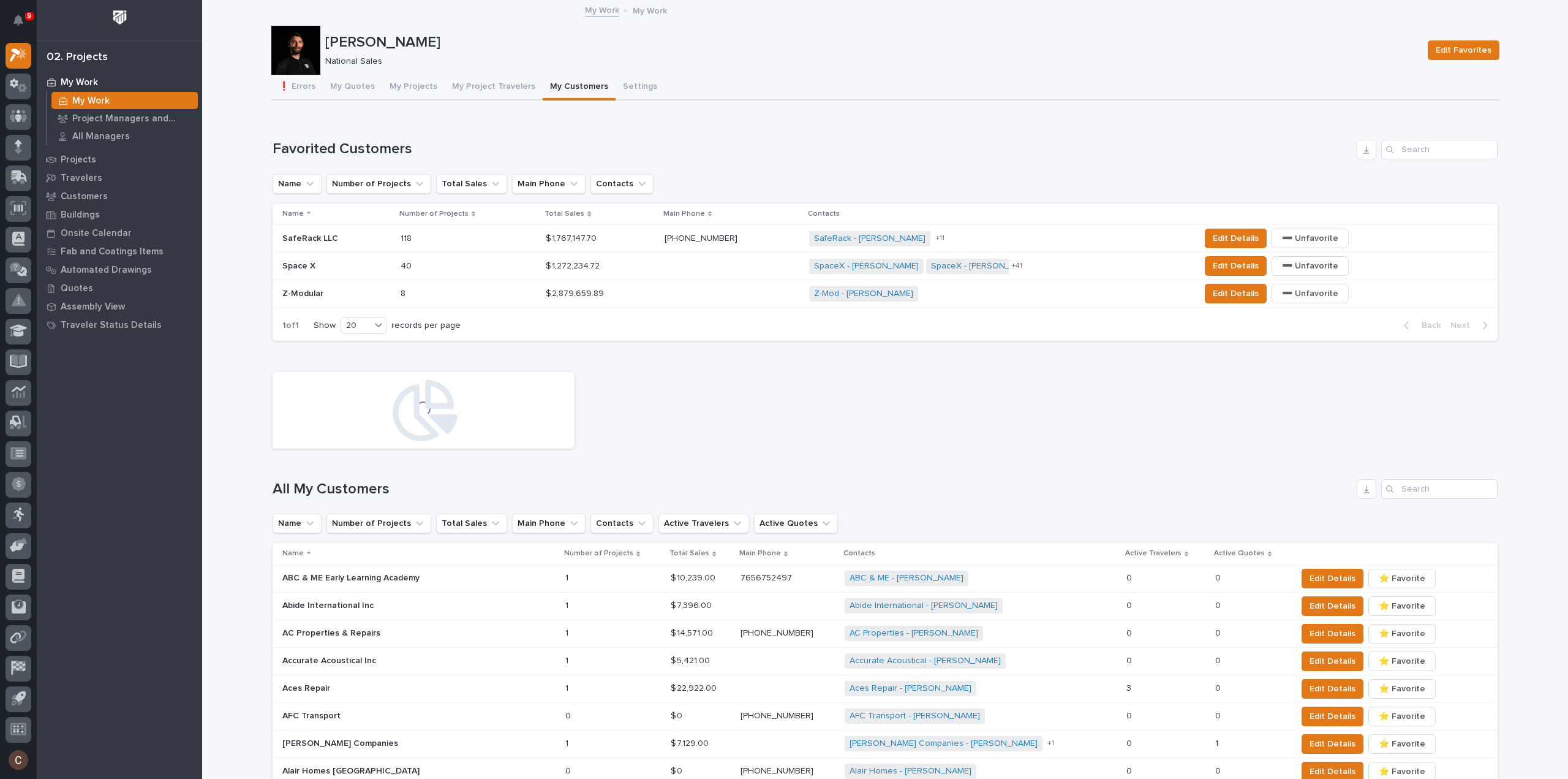
click at [362, 234] on p at bounding box center [337, 238] width 109 height 10
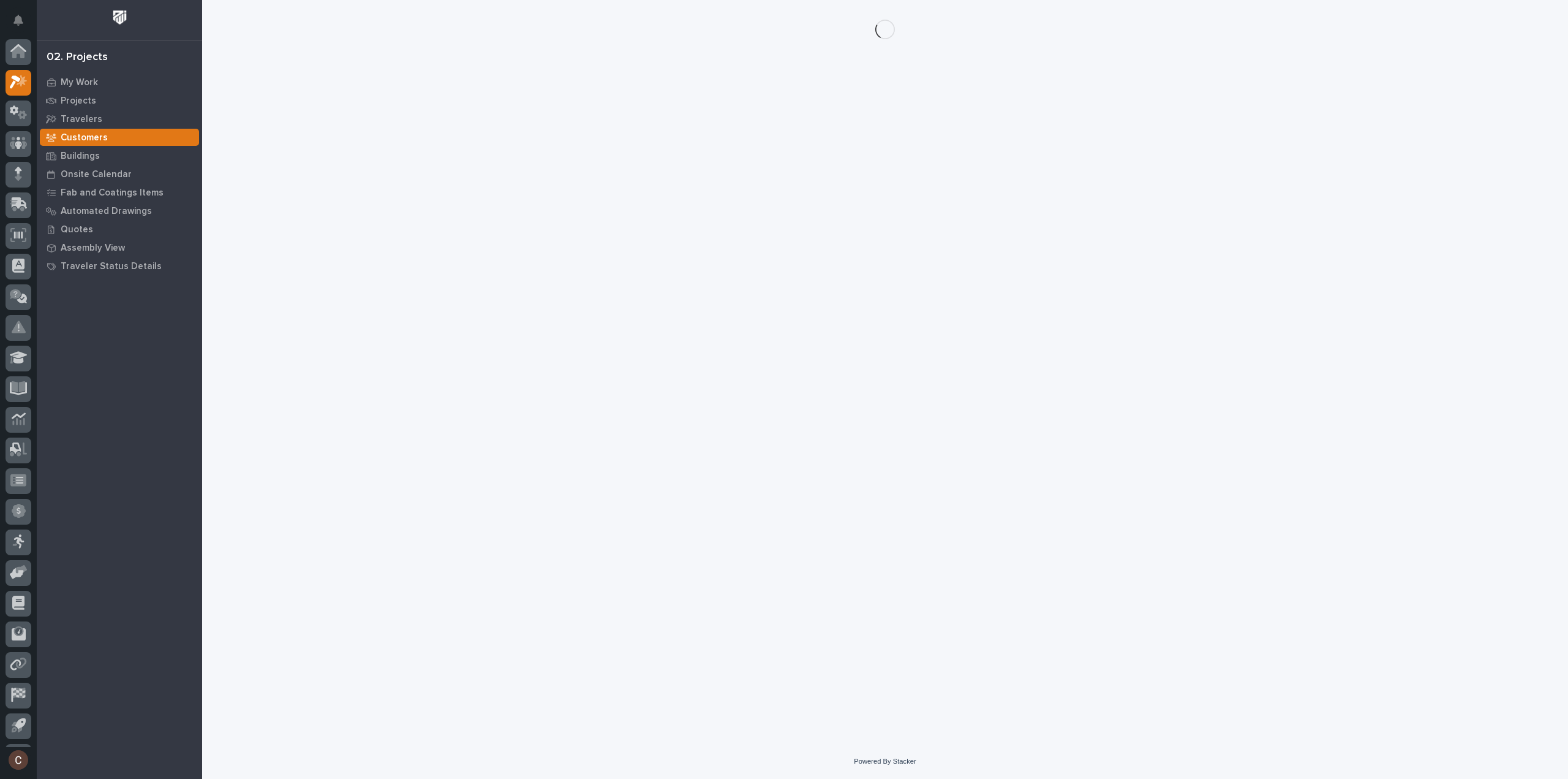
scroll to position [27, 0]
